Goal: Task Accomplishment & Management: Use online tool/utility

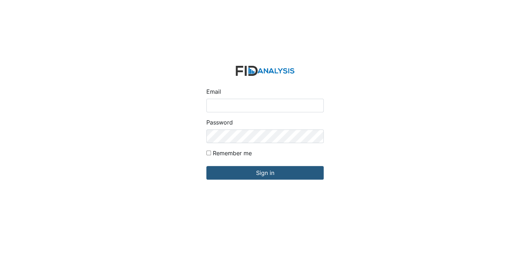
click at [256, 106] on input "Email" at bounding box center [264, 106] width 117 height 14
type input "[EMAIL_ADDRESS][DOMAIN_NAME]"
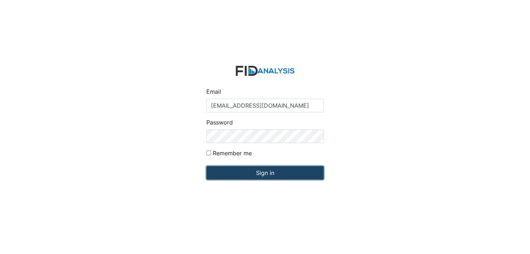
click at [259, 171] on input "Sign in" at bounding box center [264, 173] width 117 height 14
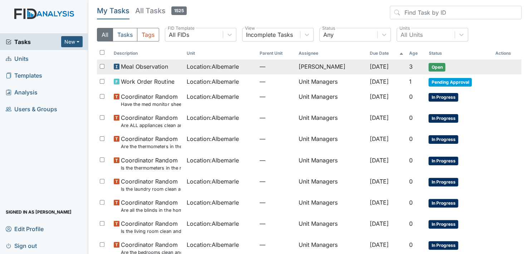
click at [434, 68] on span "Open" at bounding box center [437, 67] width 17 height 9
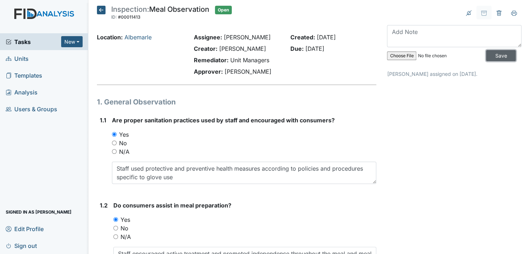
click at [494, 55] on input "Save" at bounding box center [501, 55] width 30 height 11
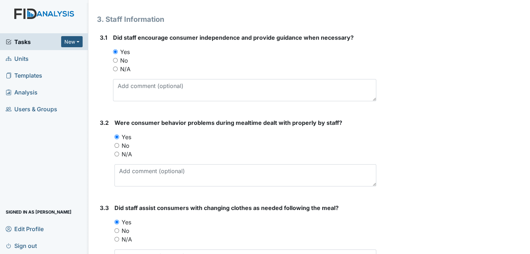
scroll to position [2157, 0]
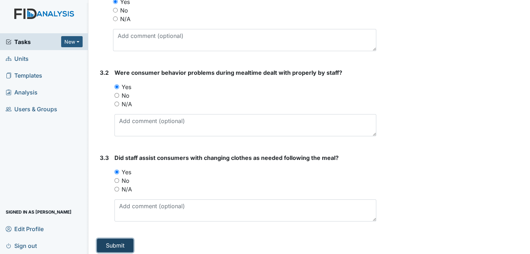
click at [120, 239] on button "Submit" at bounding box center [115, 246] width 37 height 14
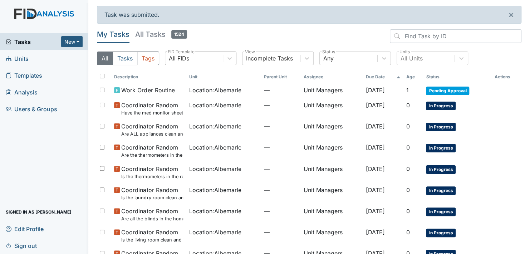
click at [181, 57] on div "All FIDs" at bounding box center [179, 58] width 20 height 9
click at [204, 35] on header "My Tasks All Tasks 1524" at bounding box center [309, 37] width 425 height 16
click at [43, 58] on link "Units" at bounding box center [44, 58] width 88 height 17
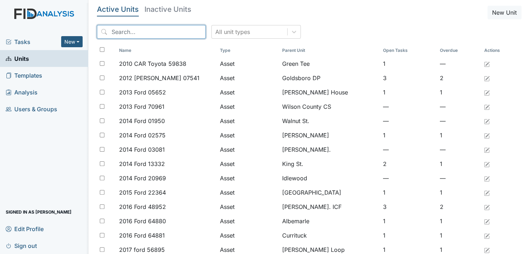
click at [140, 31] on input "search" at bounding box center [151, 32] width 109 height 14
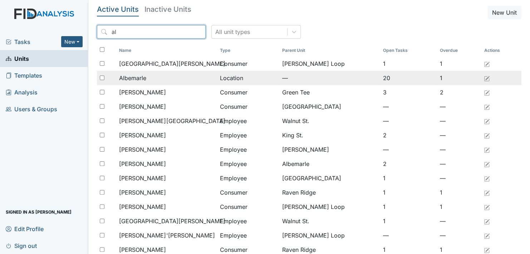
type input "al"
click at [142, 77] on span "Albemarle" at bounding box center [132, 78] width 27 height 9
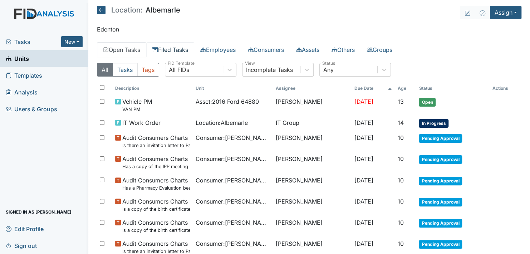
click at [181, 46] on link "Filed Tasks" at bounding box center [170, 49] width 48 height 15
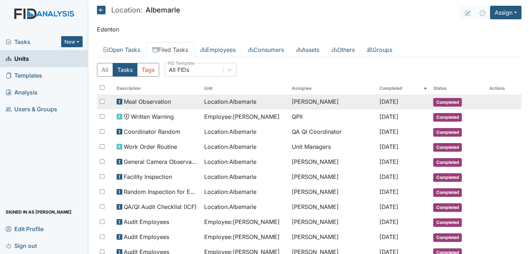
click at [451, 102] on span "Completed" at bounding box center [447, 102] width 29 height 9
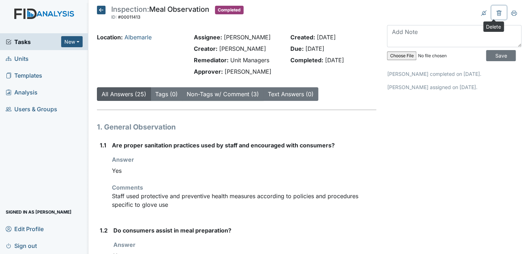
click at [496, 13] on icon at bounding box center [499, 13] width 6 height 6
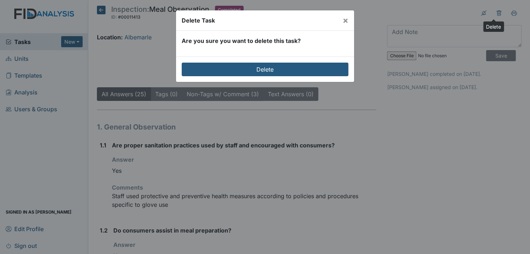
click at [443, 9] on div "Delete Task × Are you sure you want to delete this task? [GEOGRAPHIC_DATA]" at bounding box center [265, 127] width 530 height 254
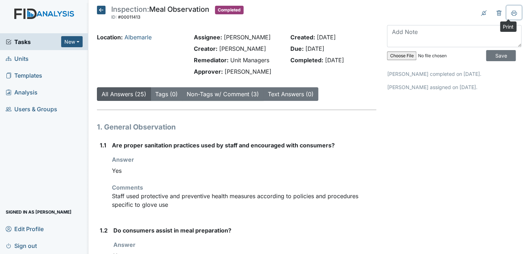
click at [511, 12] on icon at bounding box center [514, 13] width 6 height 4
click at [511, 11] on icon at bounding box center [514, 13] width 6 height 4
